Goal: Task Accomplishment & Management: Use online tool/utility

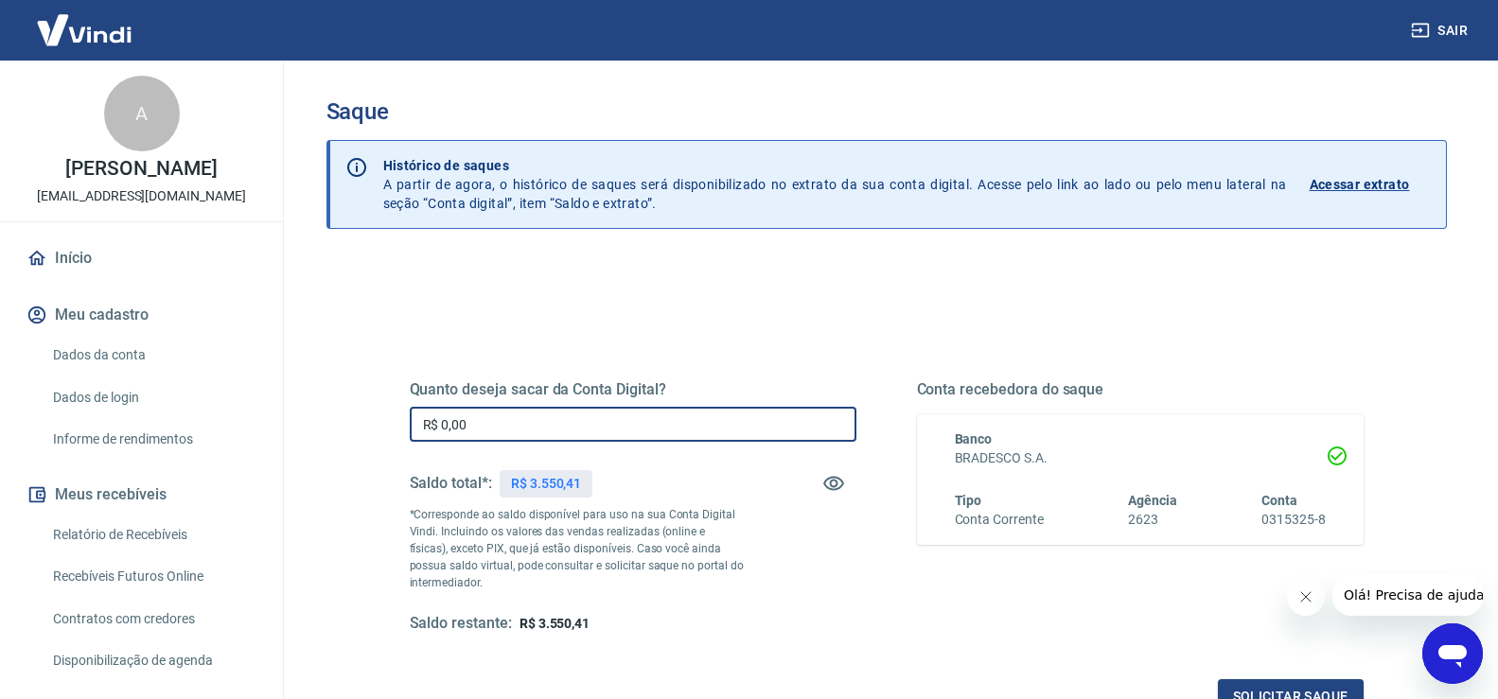
drag, startPoint x: 720, startPoint y: 427, endPoint x: 0, endPoint y: 388, distance: 721.2
click at [0, 388] on div "Sair A Andressa Carolina rinco [EMAIL_ADDRESS][DOMAIN_NAME] Início Meu cadastro…" at bounding box center [749, 349] width 1498 height 699
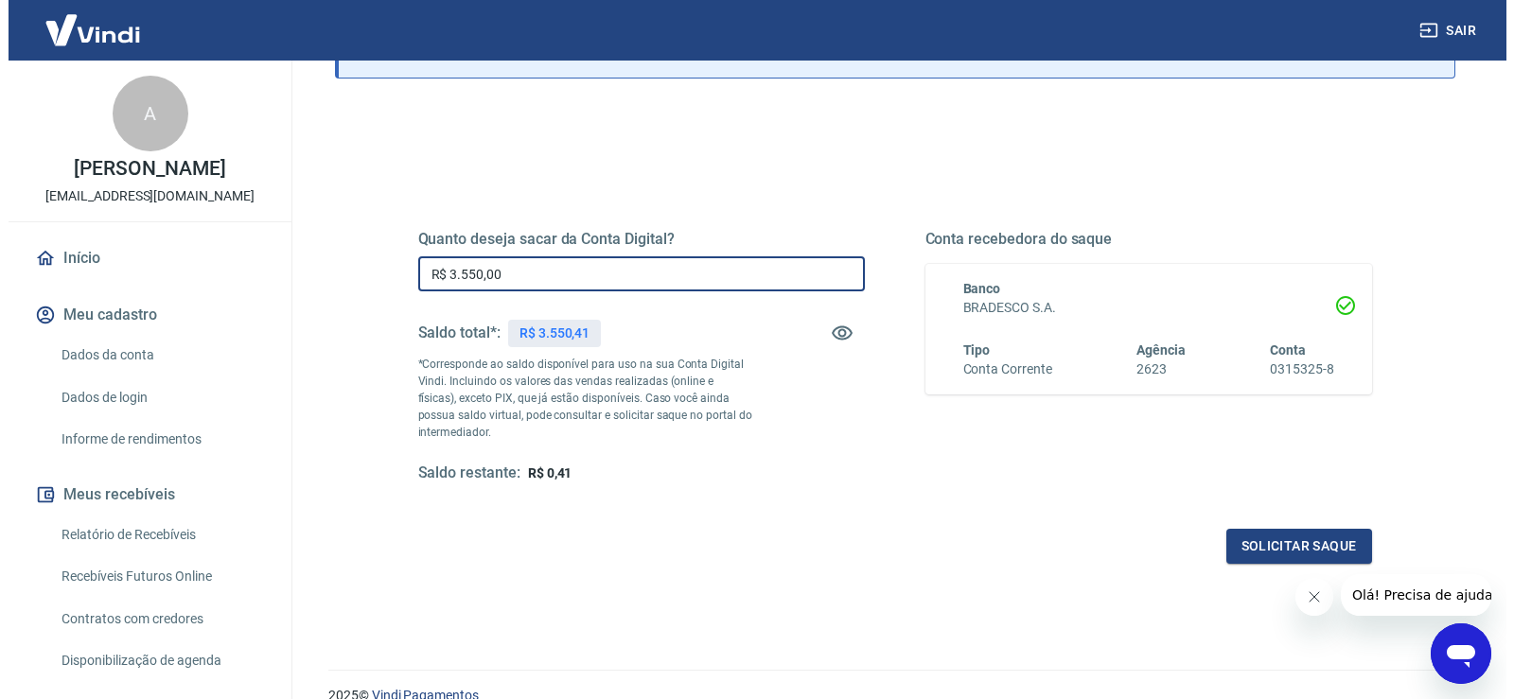
scroll to position [237, 0]
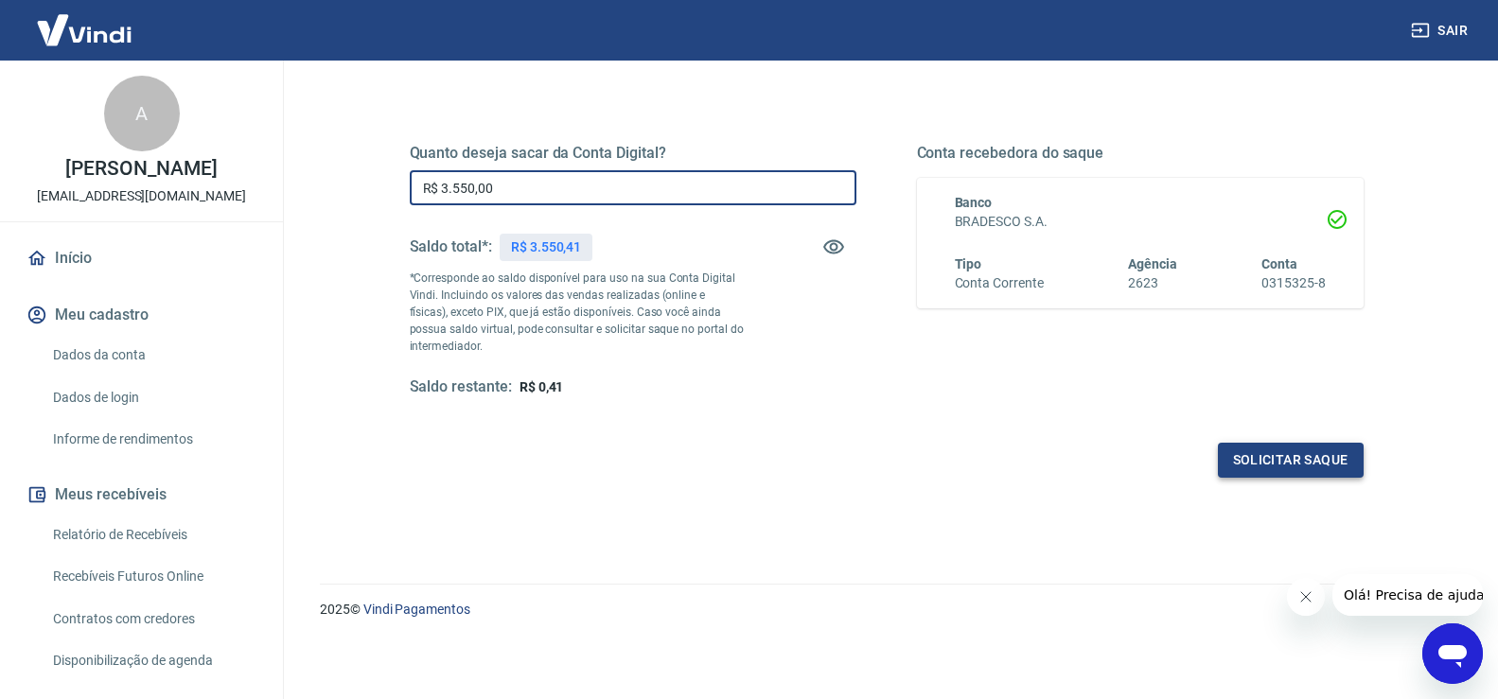
type input "R$ 3.550,00"
click at [1300, 461] on button "Solicitar saque" at bounding box center [1291, 460] width 146 height 35
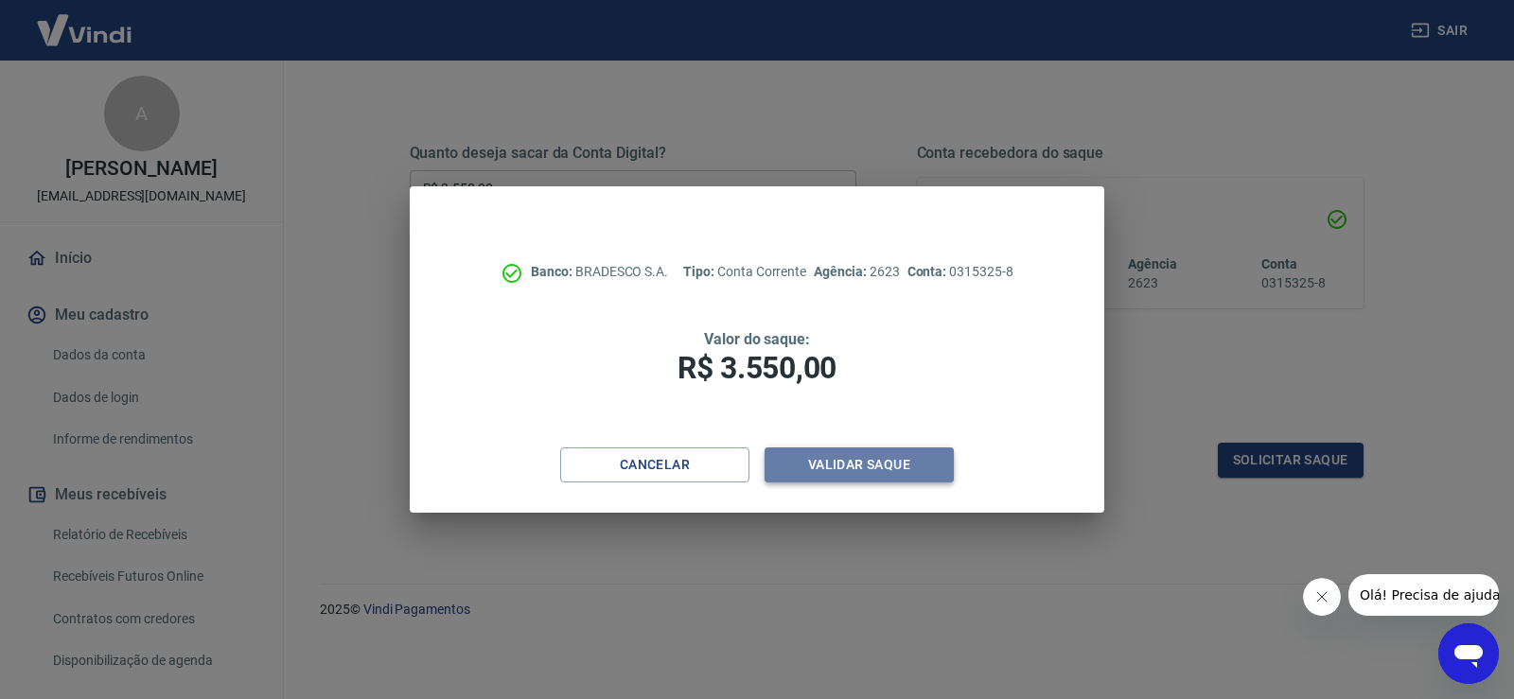
click at [899, 465] on button "Validar saque" at bounding box center [859, 465] width 189 height 35
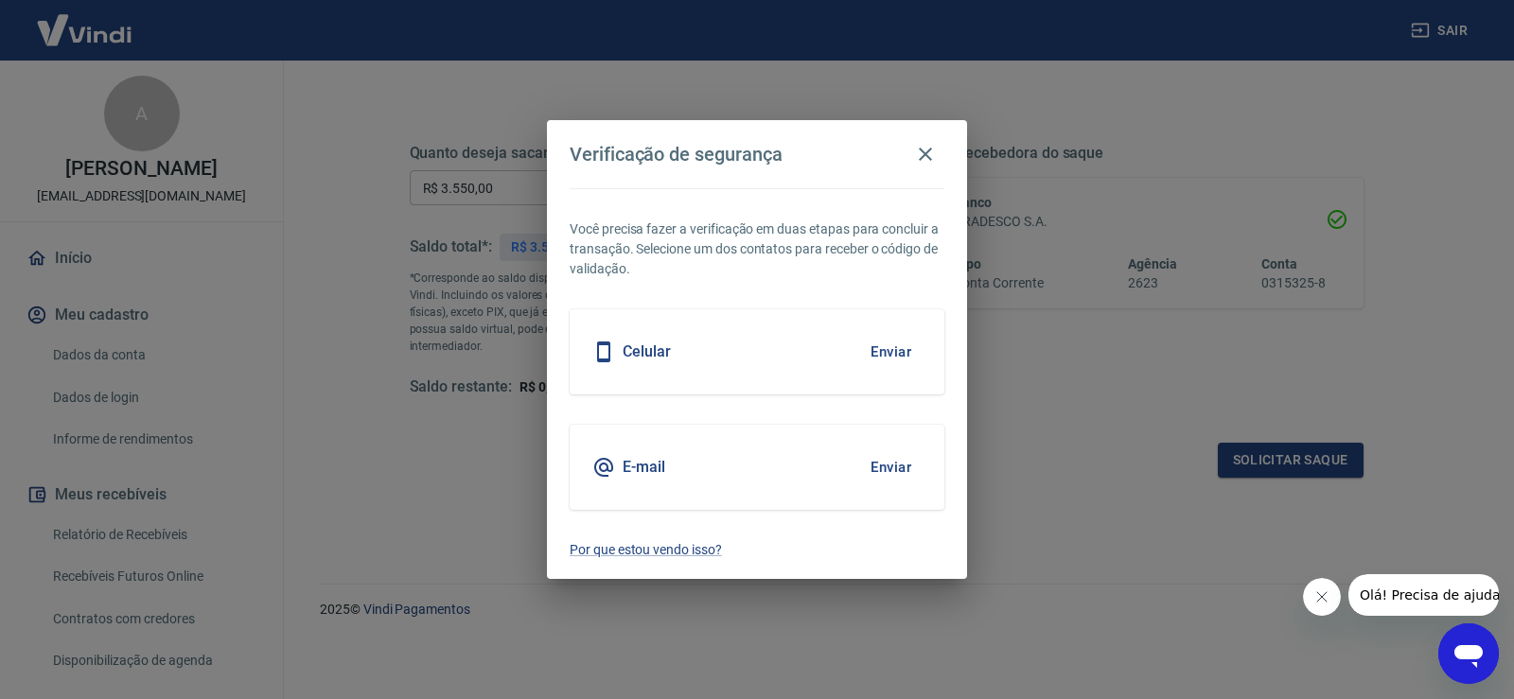
click at [899, 456] on button "Enviar" at bounding box center [891, 468] width 62 height 40
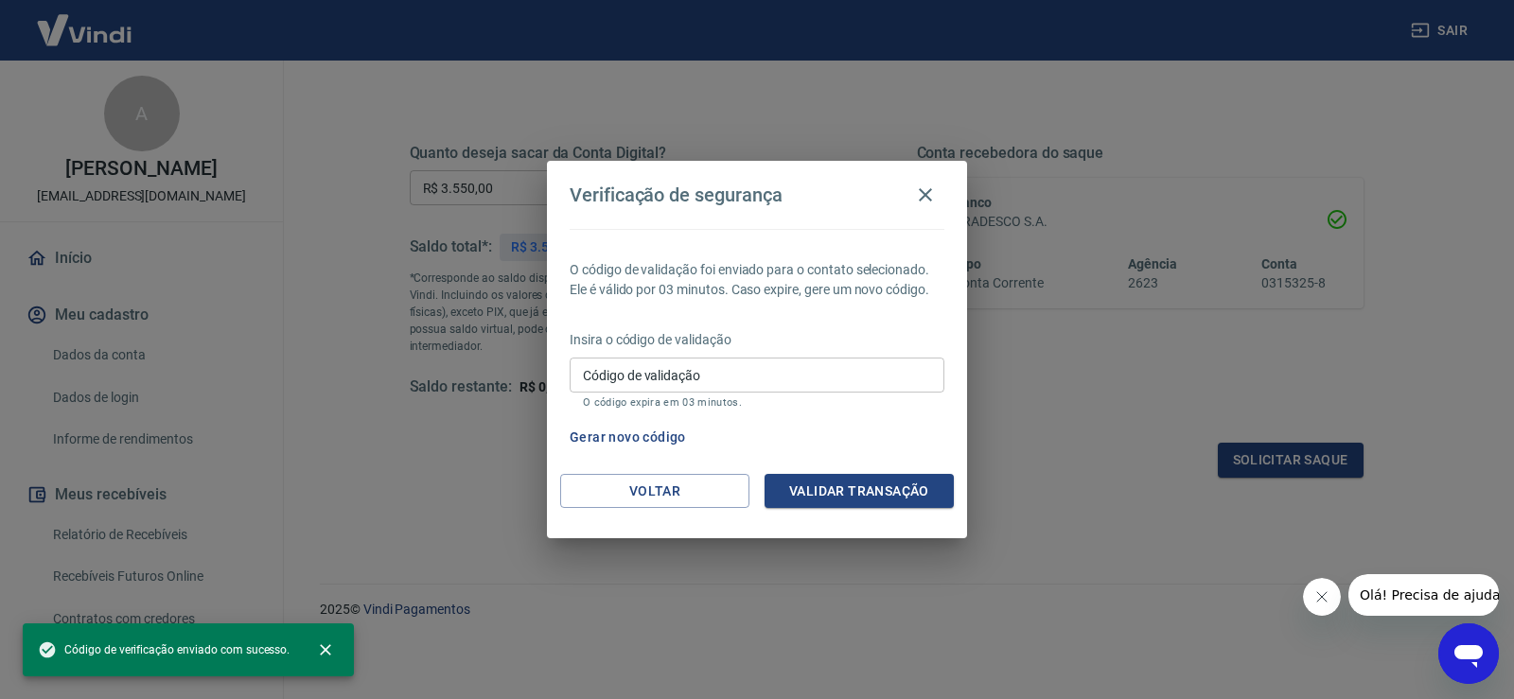
click at [710, 386] on input "Código de validação" at bounding box center [757, 375] width 375 height 35
paste input "137671"
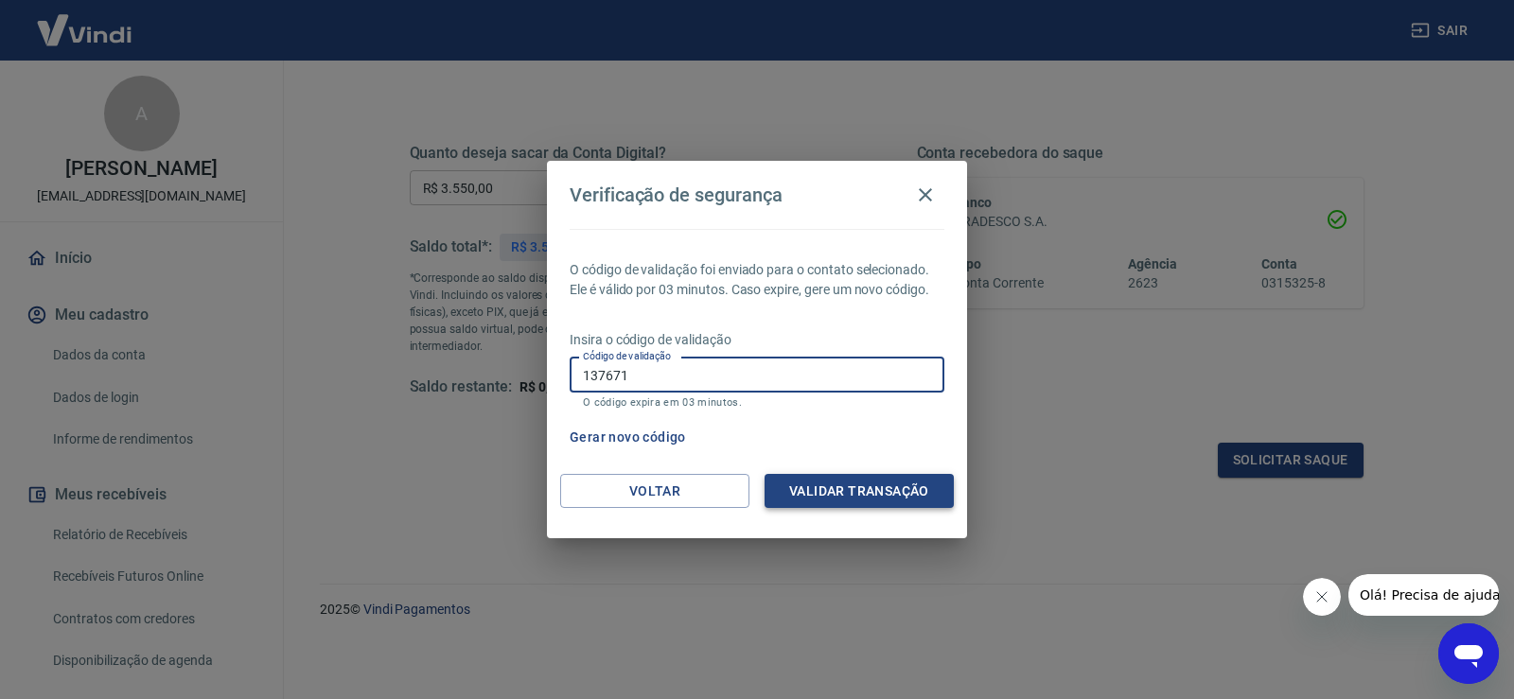
type input "137671"
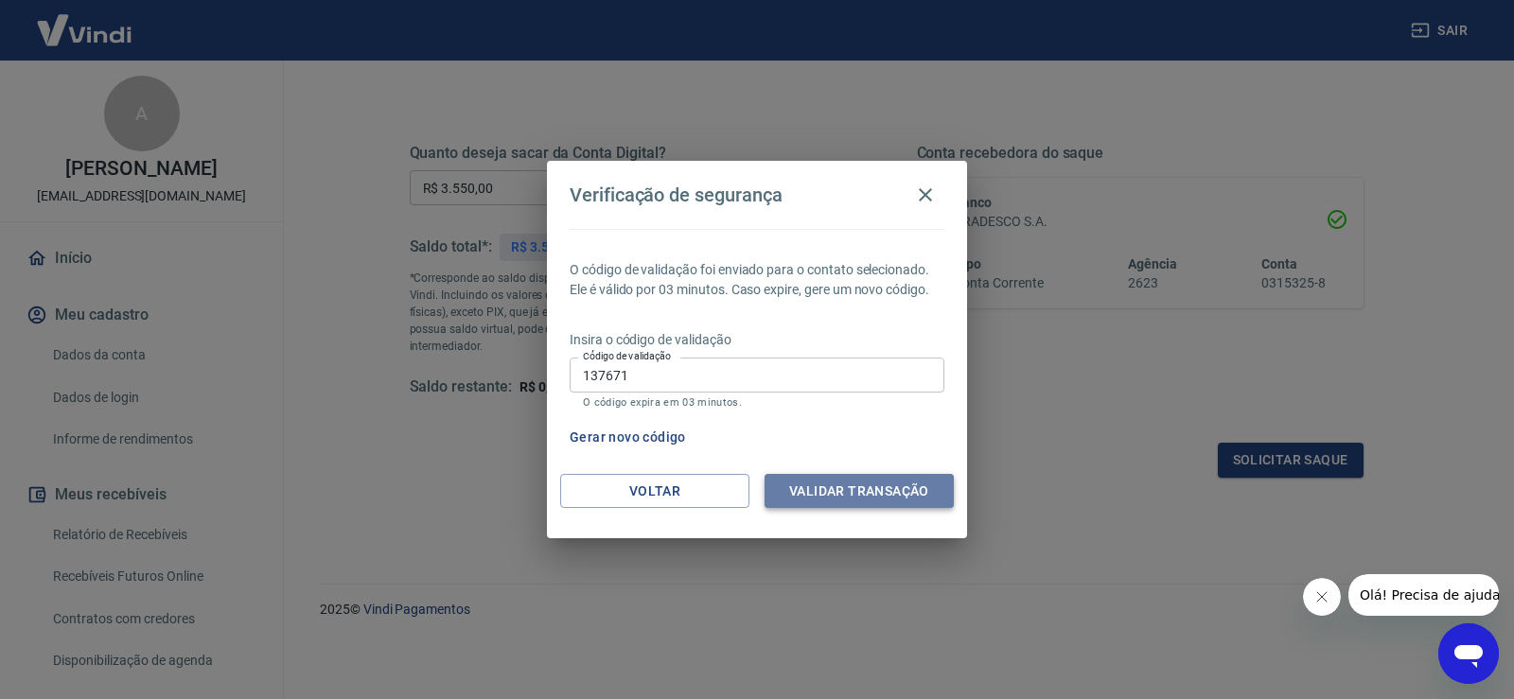
click at [871, 496] on button "Validar transação" at bounding box center [859, 491] width 189 height 35
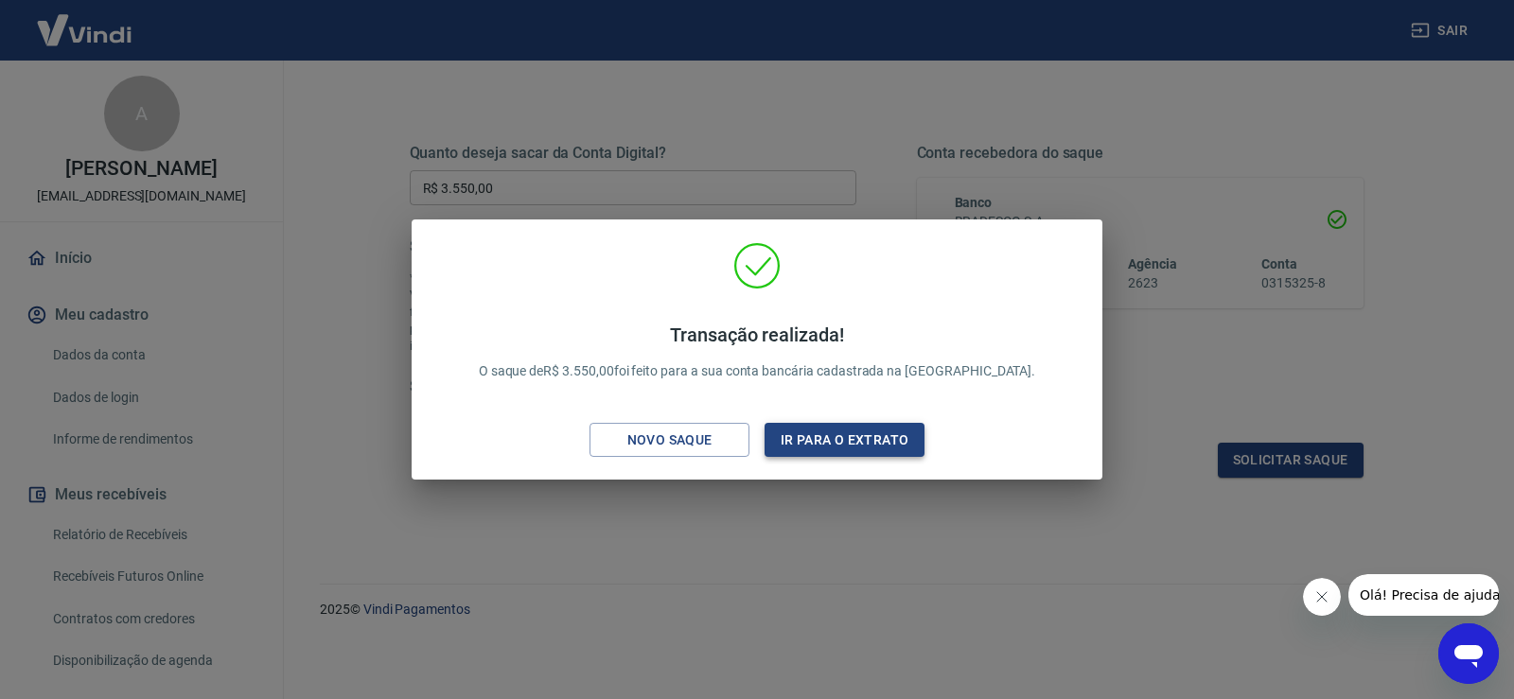
click at [826, 446] on button "Ir para o extrato" at bounding box center [845, 440] width 160 height 35
